Goal: Task Accomplishment & Management: Manage account settings

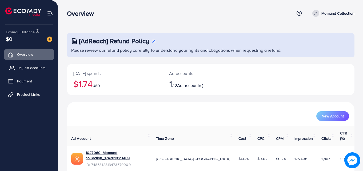
click at [32, 66] on span "My ad accounts" at bounding box center [31, 67] width 27 height 5
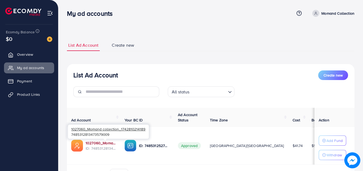
click at [109, 142] on link "1027060_Momand collection_1742810214189" at bounding box center [101, 142] width 30 height 5
